Goal: Information Seeking & Learning: Learn about a topic

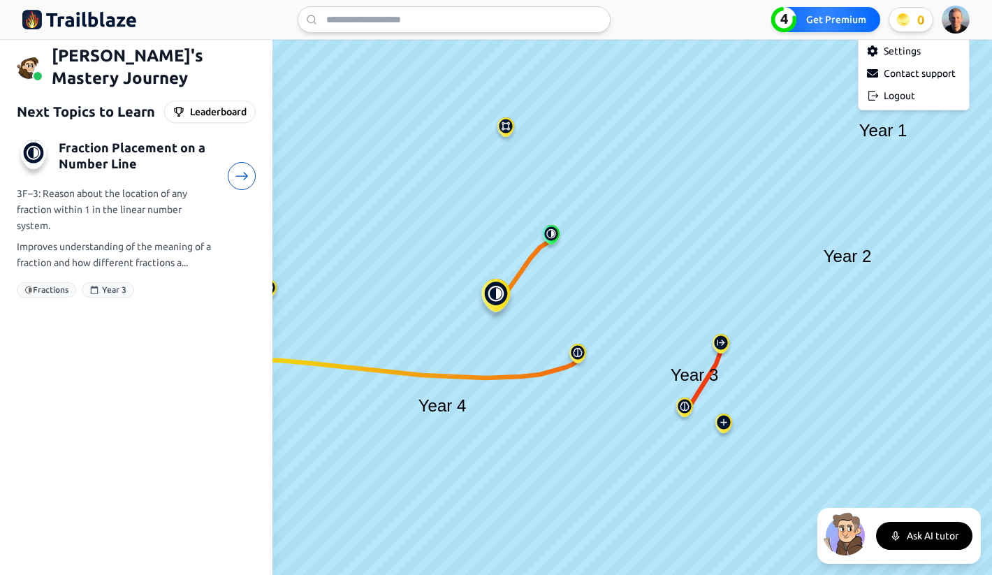
click at [961, 18] on html "We value your privacy We use cookies to enhance your browsing experience, serve…" at bounding box center [496, 287] width 992 height 575
click at [911, 101] on div "Logout" at bounding box center [914, 96] width 105 height 22
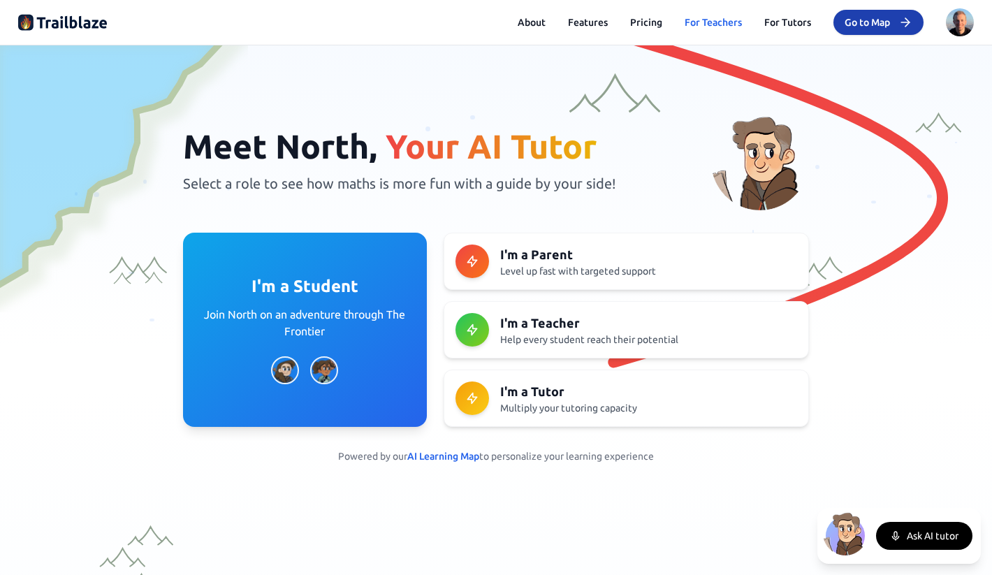
click at [721, 20] on link "For Teachers" at bounding box center [713, 22] width 57 height 14
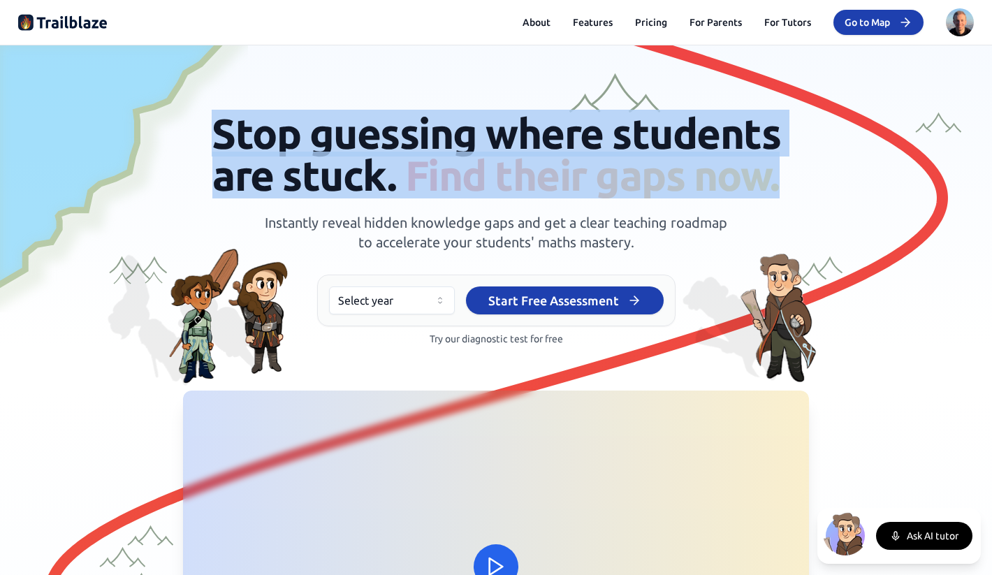
drag, startPoint x: 780, startPoint y: 186, endPoint x: 182, endPoint y: 132, distance: 599.9
click at [182, 132] on h1 "Stop guessing where students are stuck. Find their gaps now." at bounding box center [496, 155] width 629 height 84
click at [240, 148] on span "Stop guessing where students are stuck. Find their gaps now." at bounding box center [496, 154] width 569 height 89
